Goal: Task Accomplishment & Management: Understand process/instructions

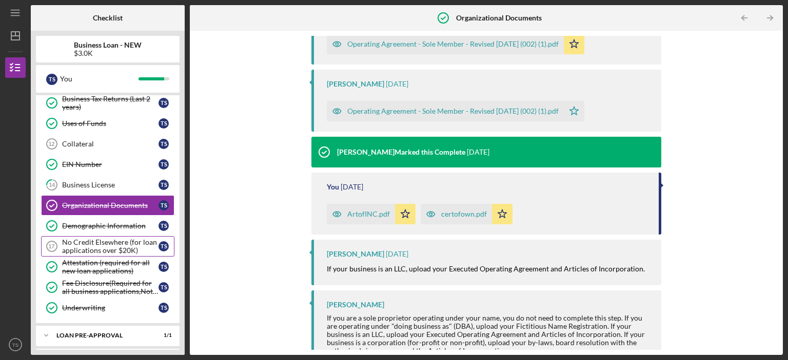
scroll to position [196, 0]
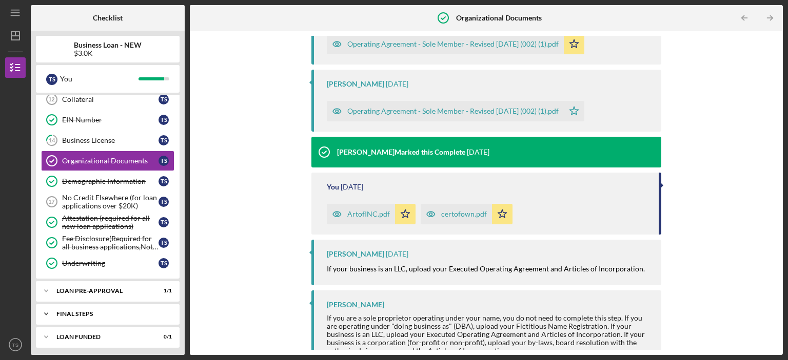
click at [101, 313] on div "FINAL STEPS" at bounding box center [111, 314] width 110 height 6
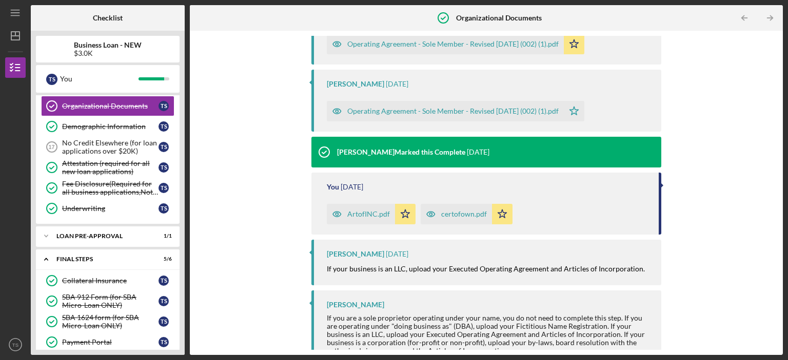
scroll to position [324, 0]
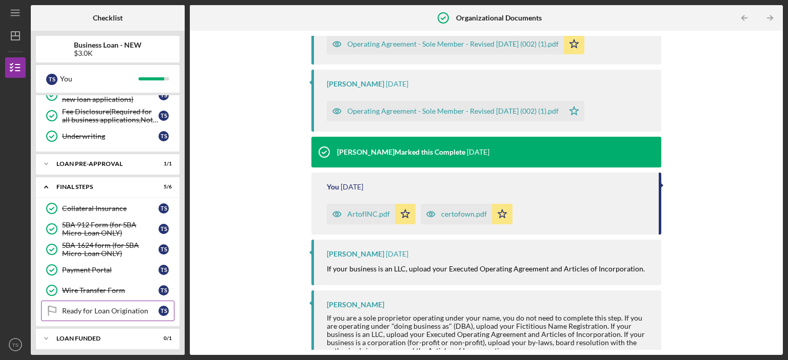
click at [114, 310] on div "Ready for Loan Origination" at bounding box center [110, 311] width 96 height 8
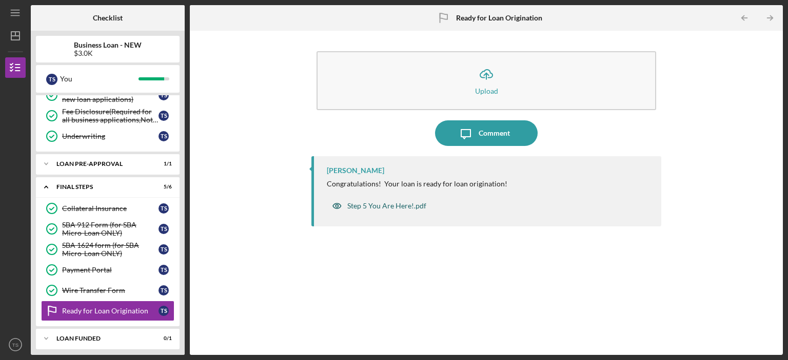
click at [403, 205] on div "Step 5 You Are Here!.pdf" at bounding box center [386, 206] width 79 height 8
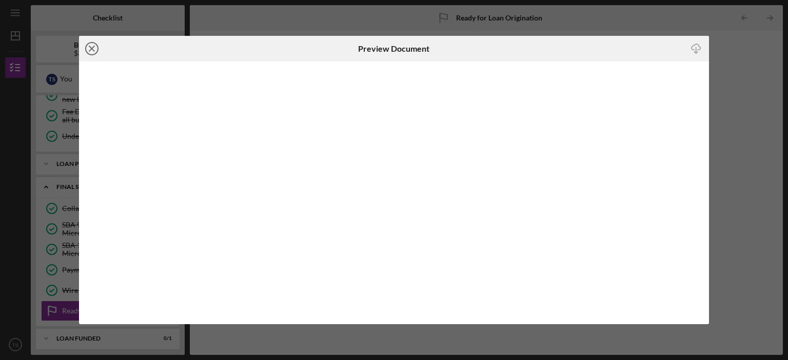
click at [86, 50] on icon "Icon/Close" at bounding box center [92, 49] width 26 height 26
